Goal: Task Accomplishment & Management: Use online tool/utility

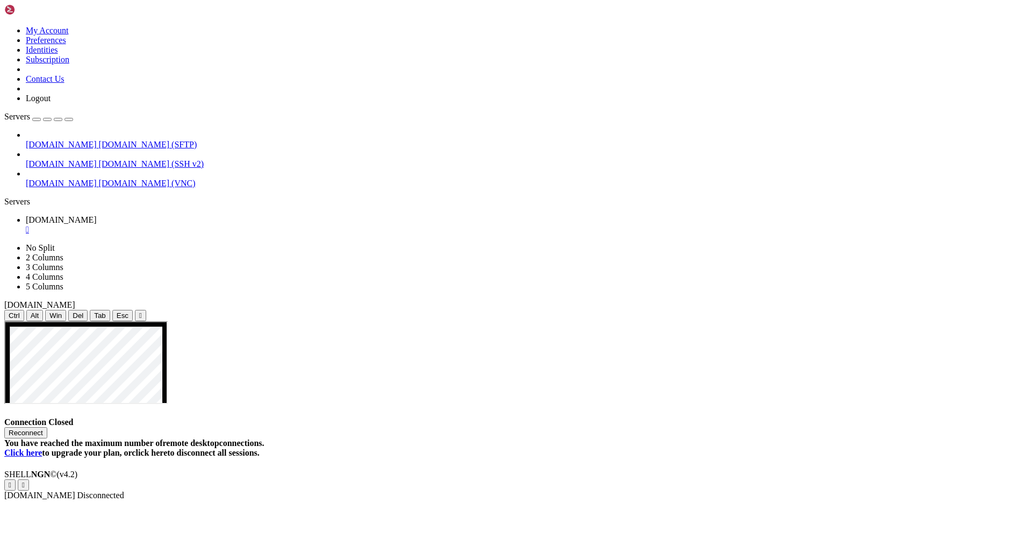
click at [47, 427] on button "Reconnect" at bounding box center [25, 432] width 43 height 11
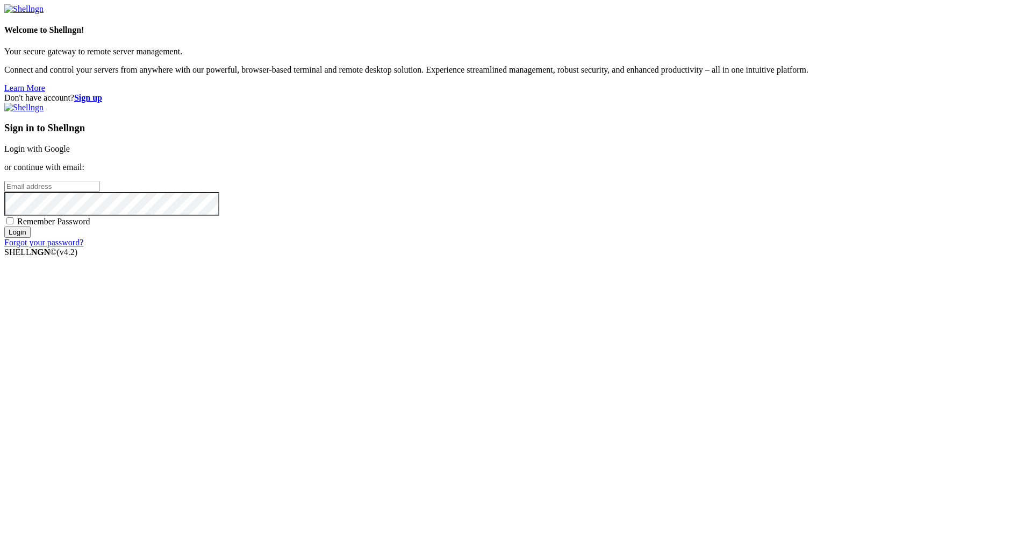
click at [70, 153] on link "Login with Google" at bounding box center [37, 148] width 66 height 9
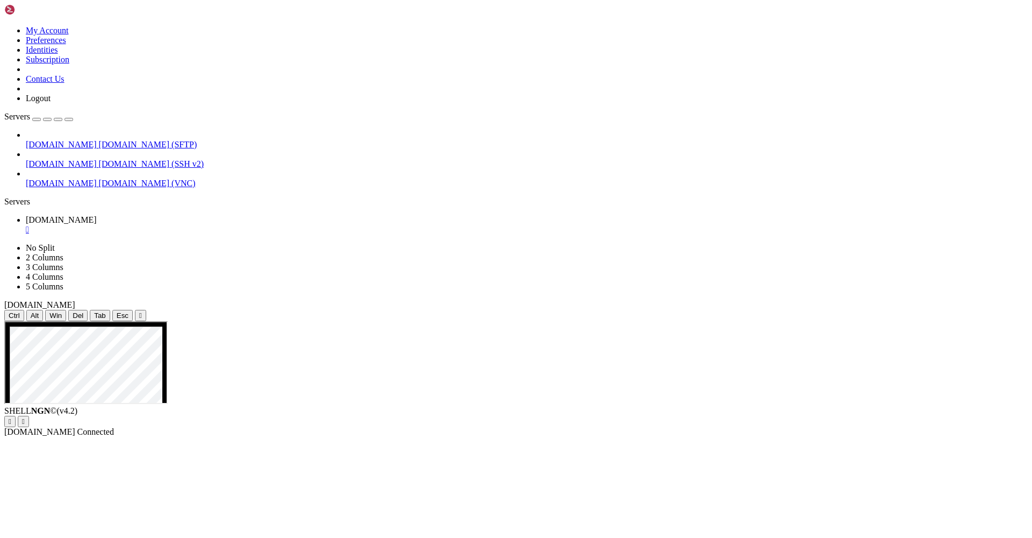
drag, startPoint x: 640, startPoint y: 698, endPoint x: 648, endPoint y: 698, distance: 7.5
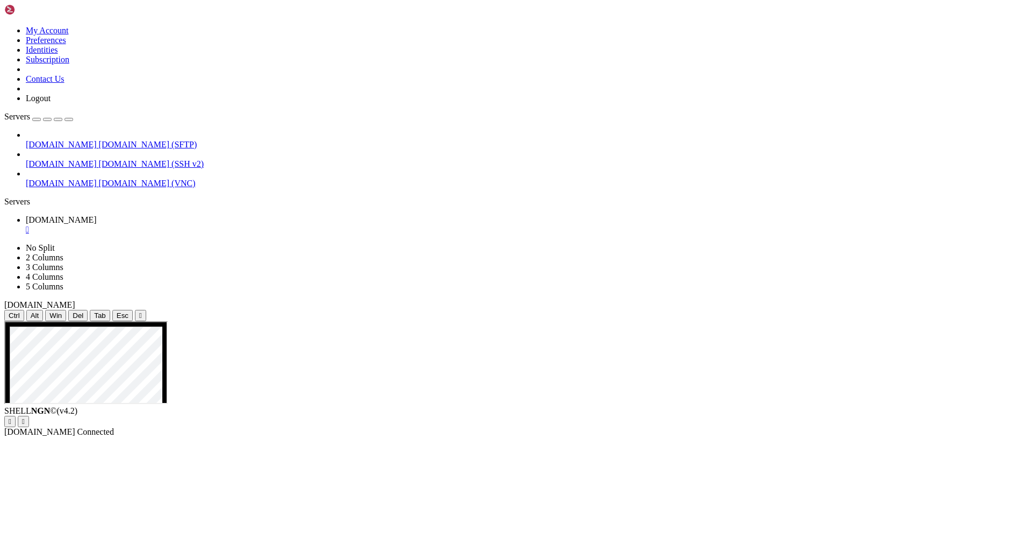
drag, startPoint x: 543, startPoint y: 706, endPoint x: 649, endPoint y: 707, distance: 106.4
drag, startPoint x: 502, startPoint y: 713, endPoint x: 577, endPoint y: 718, distance: 75.4
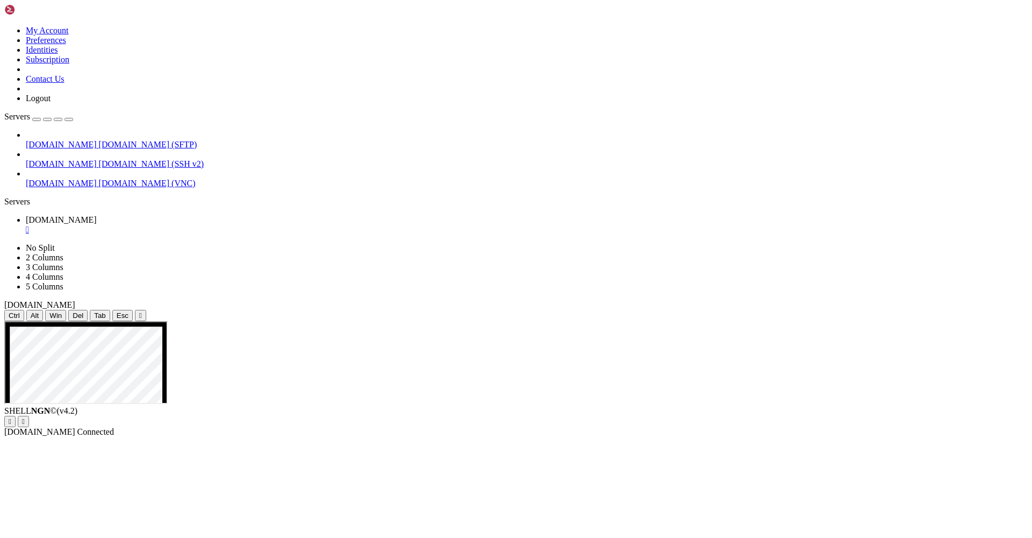
drag, startPoint x: 506, startPoint y: 446, endPoint x: 579, endPoint y: 449, distance: 73.2
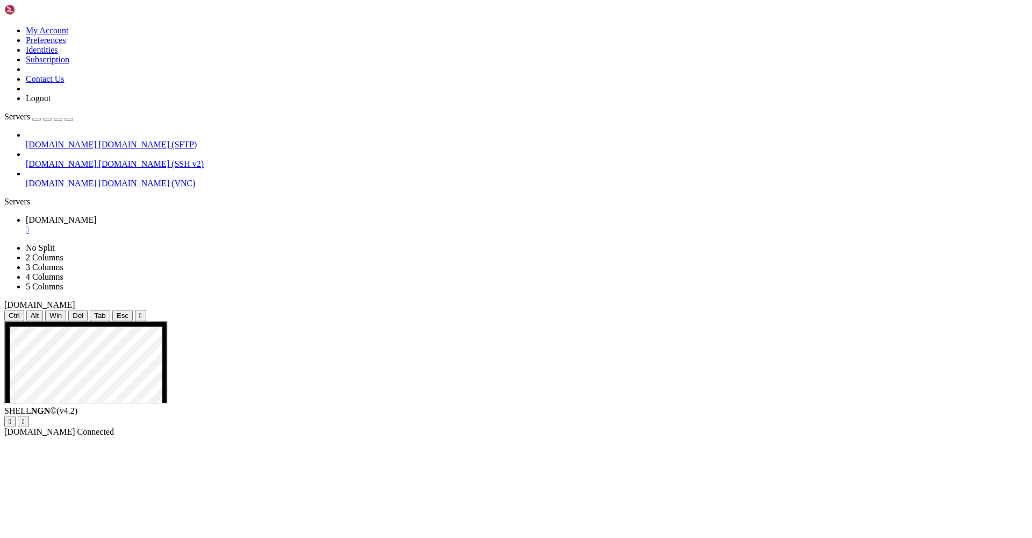
drag, startPoint x: 504, startPoint y: 724, endPoint x: 450, endPoint y: 709, distance: 55.2
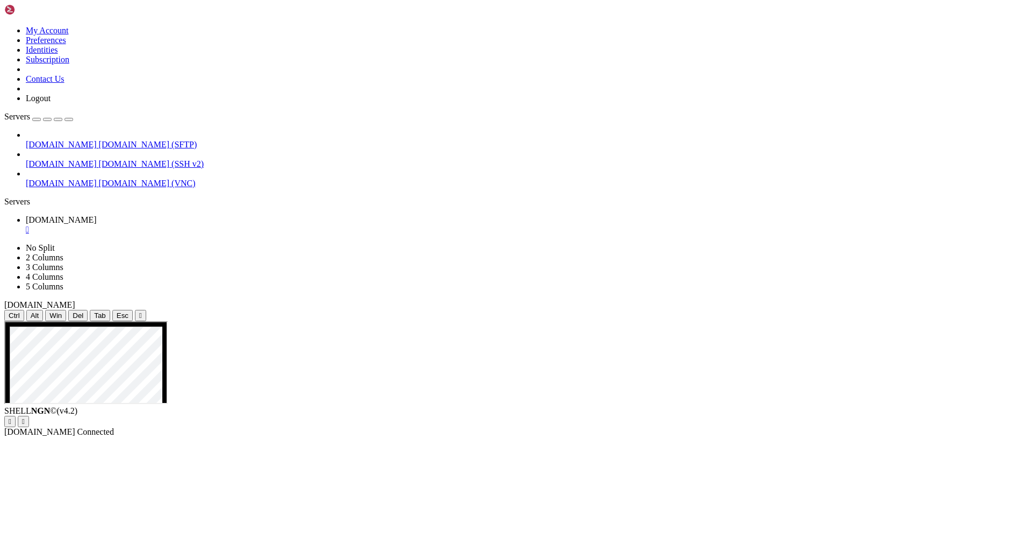
drag, startPoint x: 557, startPoint y: 629, endPoint x: 572, endPoint y: 629, distance: 15.6
drag, startPoint x: 557, startPoint y: 439, endPoint x: 574, endPoint y: 439, distance: 16.1
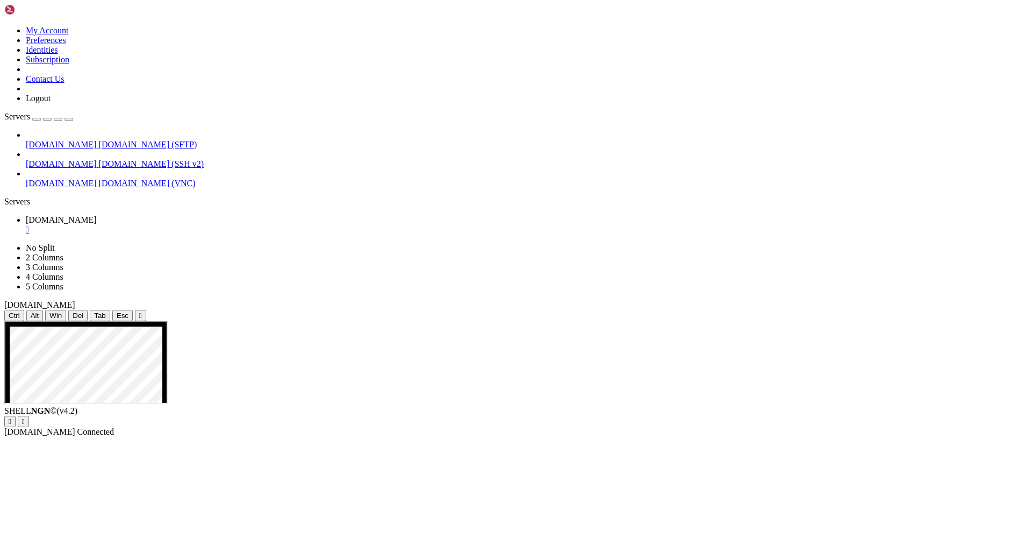
drag, startPoint x: 531, startPoint y: 650, endPoint x: 548, endPoint y: 649, distance: 16.7
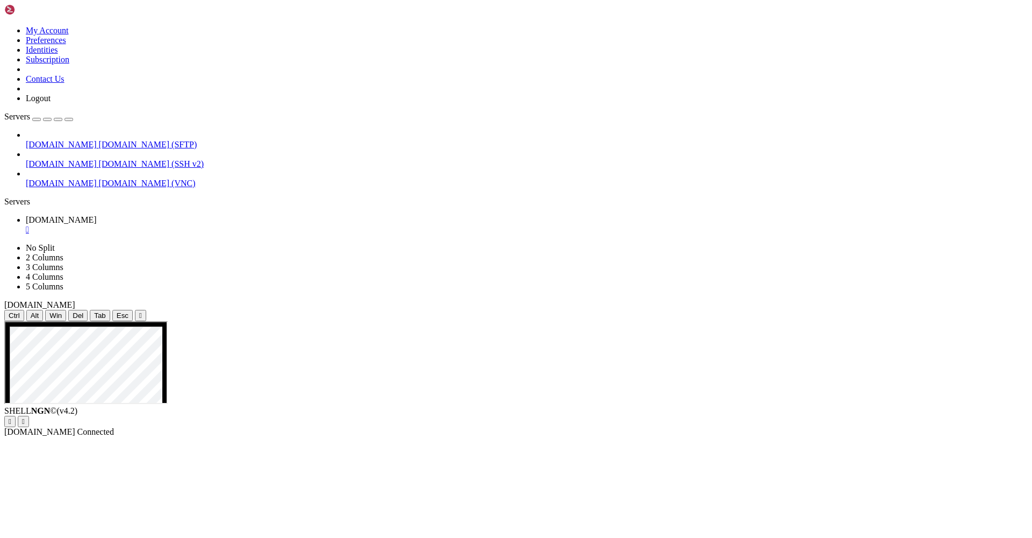
drag, startPoint x: 505, startPoint y: 700, endPoint x: 627, endPoint y: 699, distance: 121.5
drag, startPoint x: 492, startPoint y: 707, endPoint x: 440, endPoint y: 698, distance: 52.9
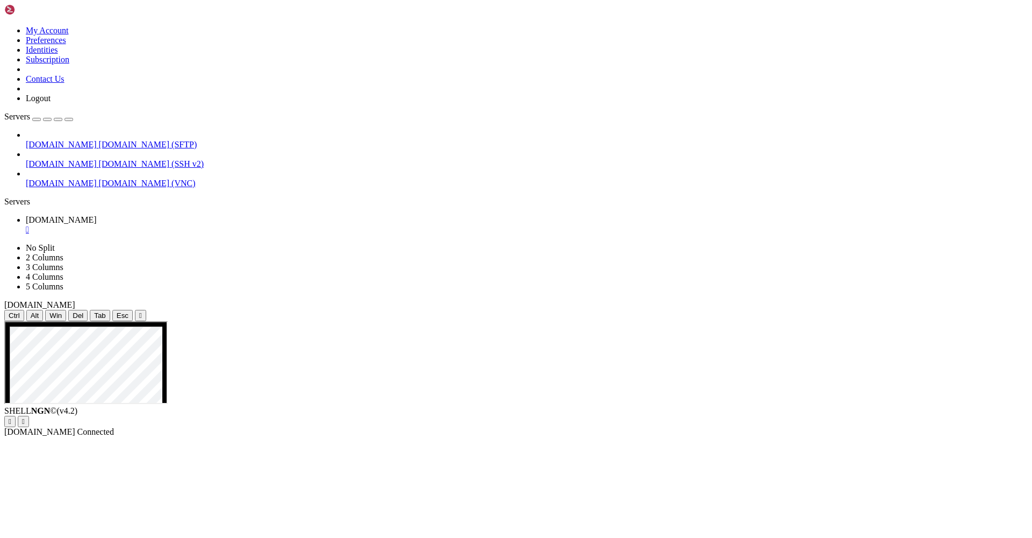
drag, startPoint x: 505, startPoint y: 614, endPoint x: 568, endPoint y: 615, distance: 62.4
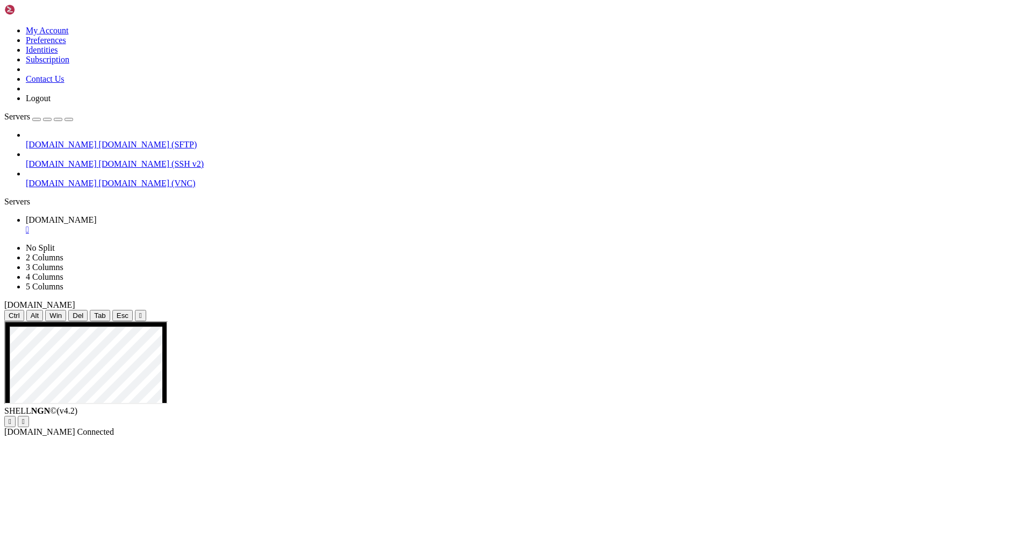
drag, startPoint x: 519, startPoint y: 614, endPoint x: 506, endPoint y: 613, distance: 12.4
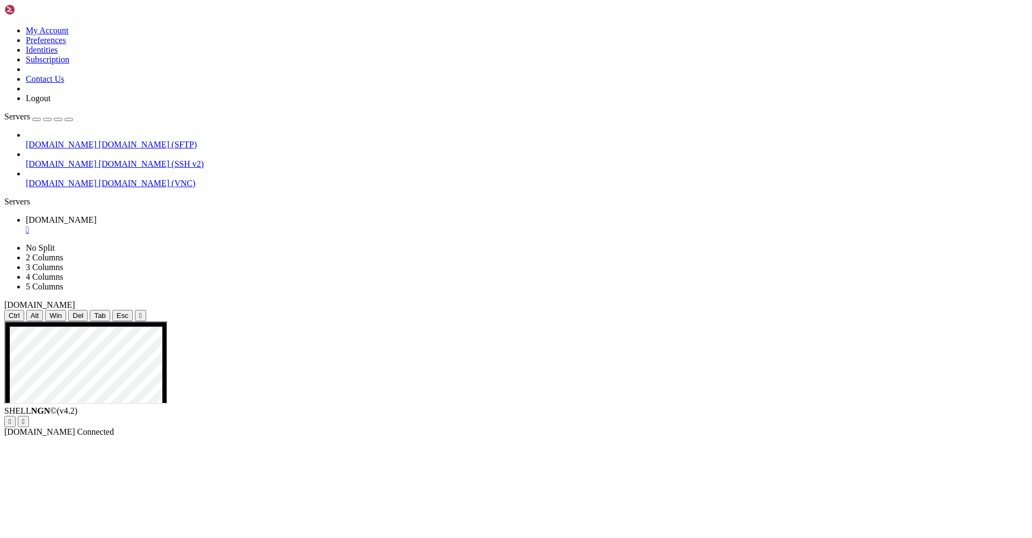
drag, startPoint x: 505, startPoint y: 723, endPoint x: 547, endPoint y: 722, distance: 41.9
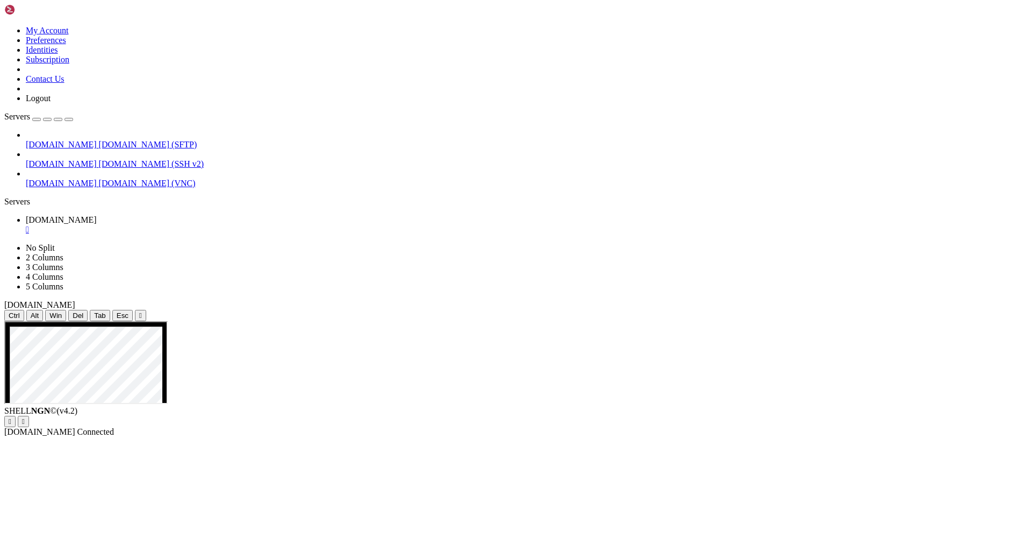
drag, startPoint x: 866, startPoint y: 693, endPoint x: 875, endPoint y: 739, distance: 47.1
